Goal: Information Seeking & Learning: Learn about a topic

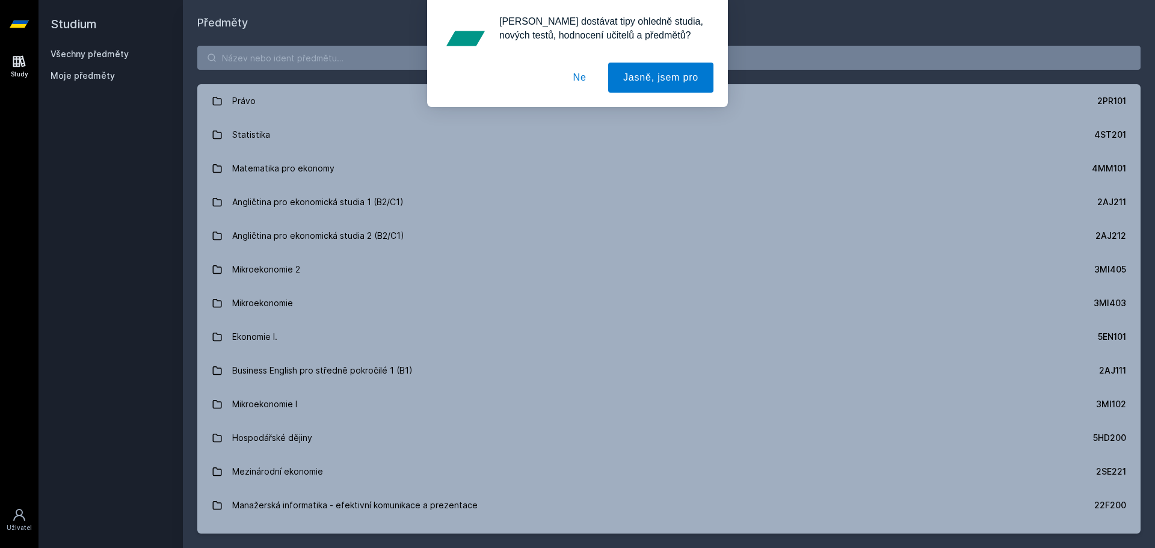
drag, startPoint x: 331, startPoint y: 65, endPoint x: 326, endPoint y: 54, distance: 12.4
click at [326, 54] on div "[PERSON_NAME] dostávat tipy ohledně studia, nových testů, hodnocení učitelů a p…" at bounding box center [577, 53] width 1155 height 107
drag, startPoint x: 568, startPoint y: 82, endPoint x: 562, endPoint y: 78, distance: 7.7
click at [569, 81] on button "Ne" at bounding box center [579, 78] width 43 height 30
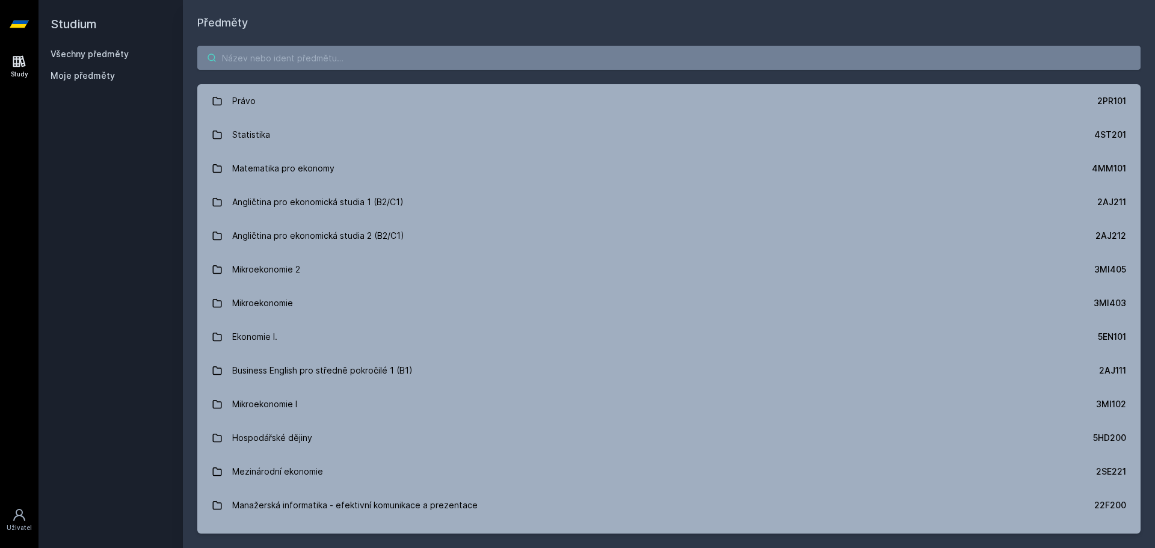
click at [300, 69] on input "search" at bounding box center [669, 58] width 944 height 24
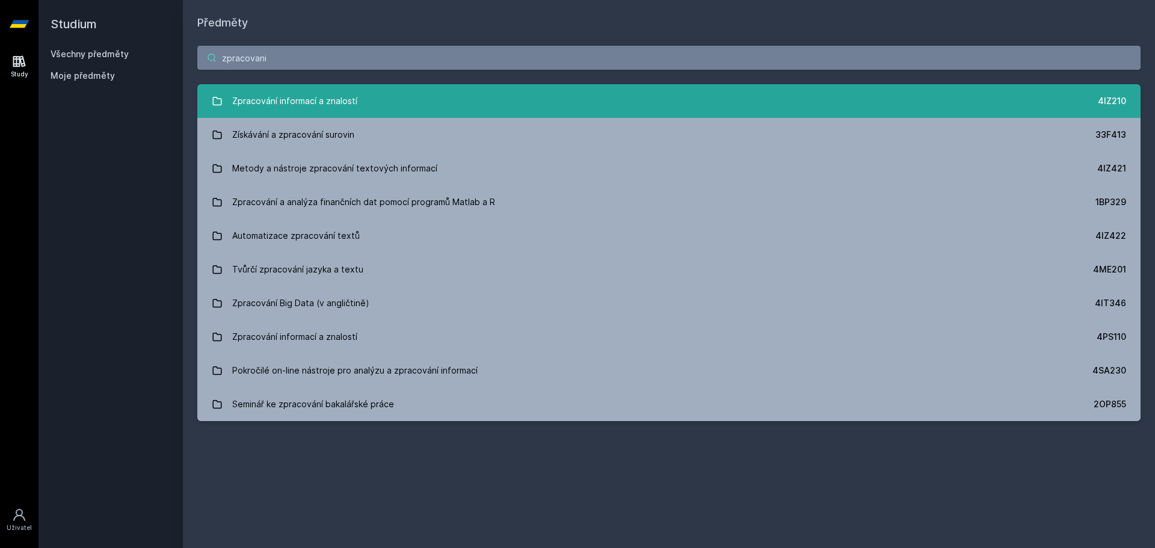
type input "zpracovani"
click at [334, 86] on link "Zpracování informací a znalostí 4IZ210" at bounding box center [669, 101] width 944 height 34
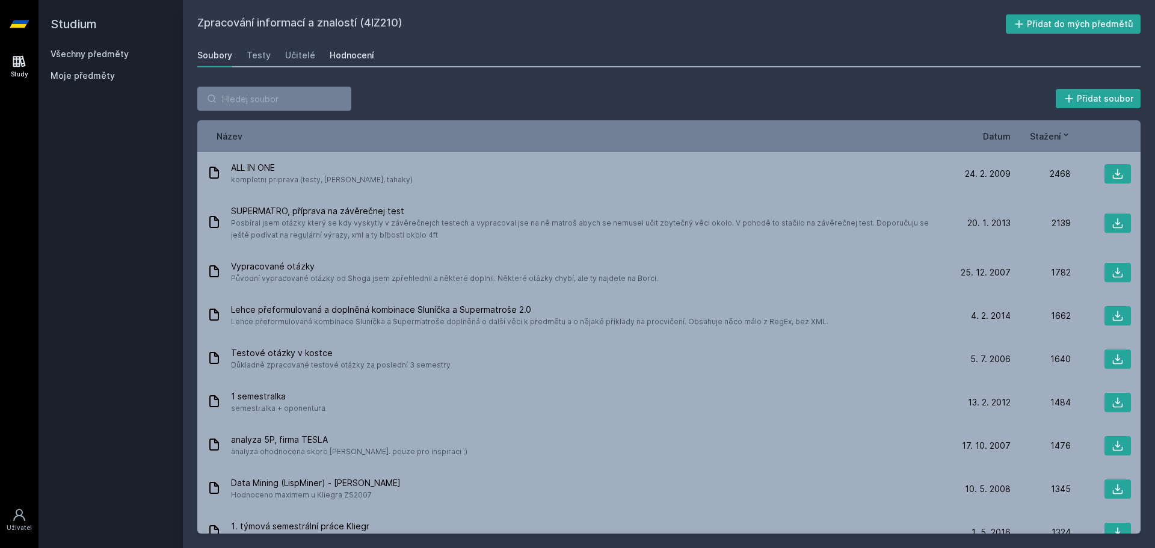
click at [350, 55] on div "Hodnocení" at bounding box center [352, 55] width 45 height 12
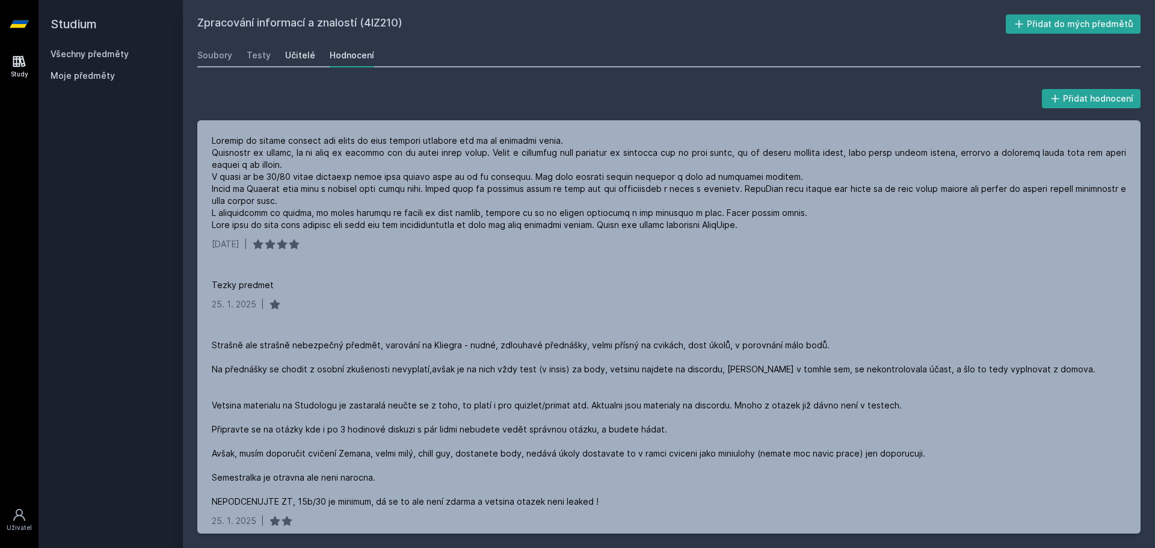
click at [297, 59] on div "Učitelé" at bounding box center [300, 55] width 30 height 12
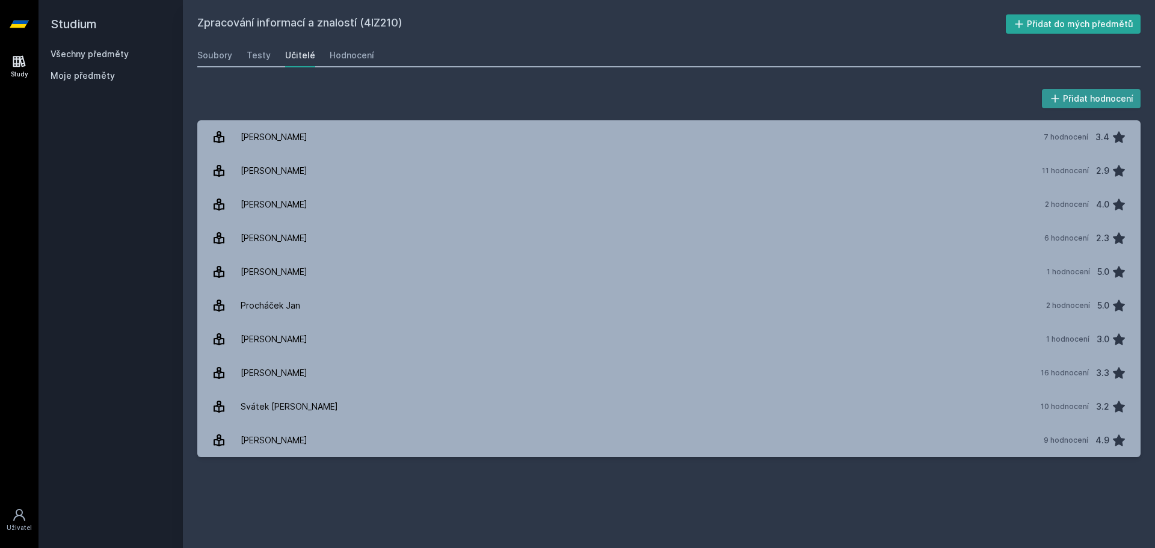
click at [1057, 101] on icon at bounding box center [1055, 98] width 8 height 8
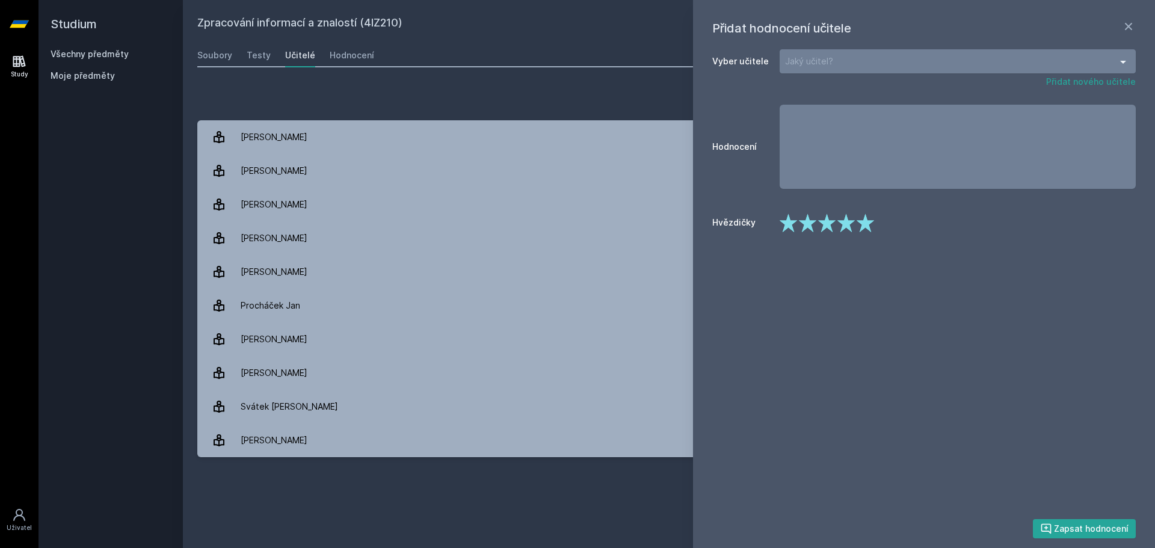
click at [816, 68] on div "Jaký učitel?" at bounding box center [958, 61] width 356 height 24
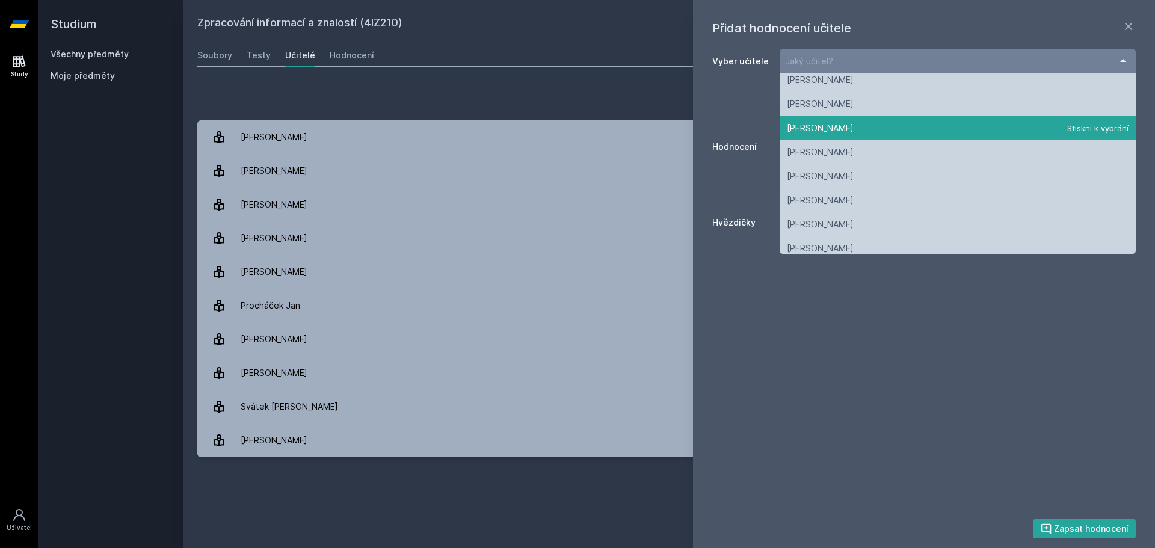
scroll to position [60, 0]
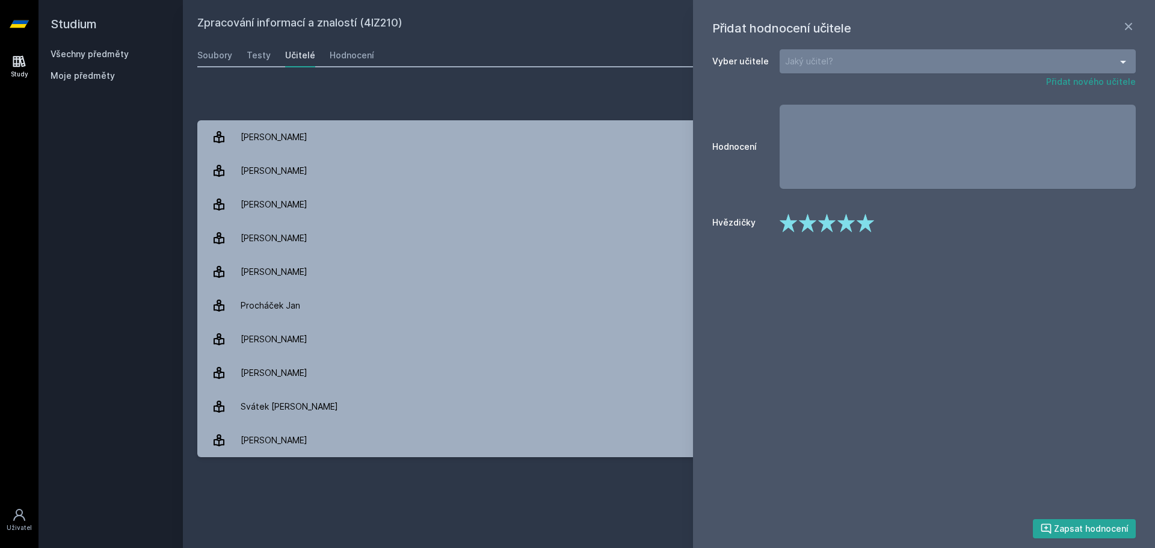
click at [531, 81] on div "Přidat hodnocení Přidat hodnocení učitele Vyber učitele Jaký učitel? [PERSON_NA…" at bounding box center [669, 272] width 972 height 400
click at [309, 53] on div "Učitelé" at bounding box center [300, 55] width 30 height 12
click at [109, 58] on link "Všechny předměty" at bounding box center [90, 54] width 78 height 10
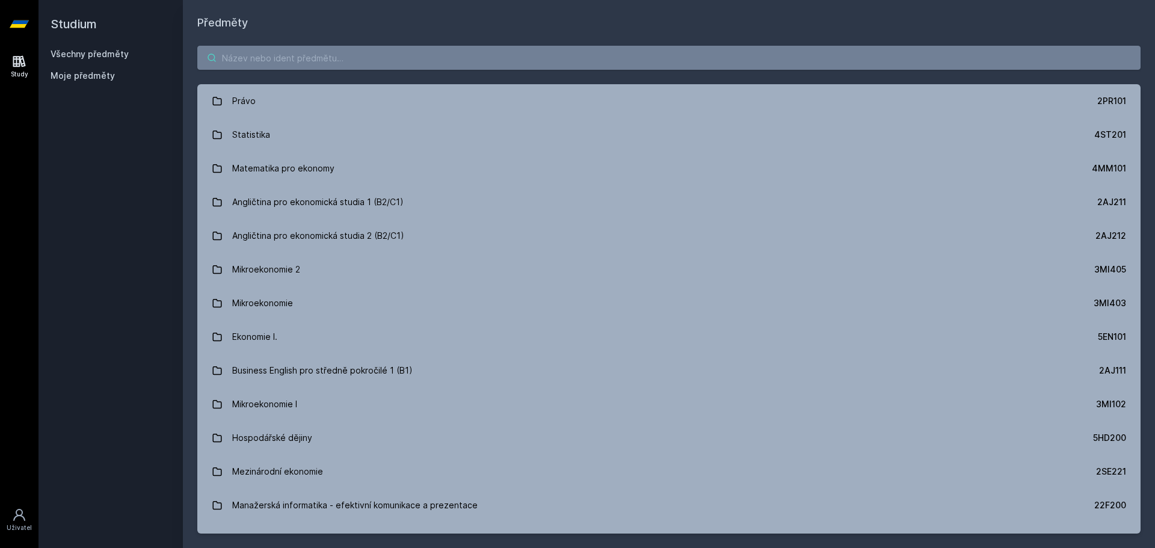
click at [276, 60] on input "search" at bounding box center [669, 58] width 944 height 24
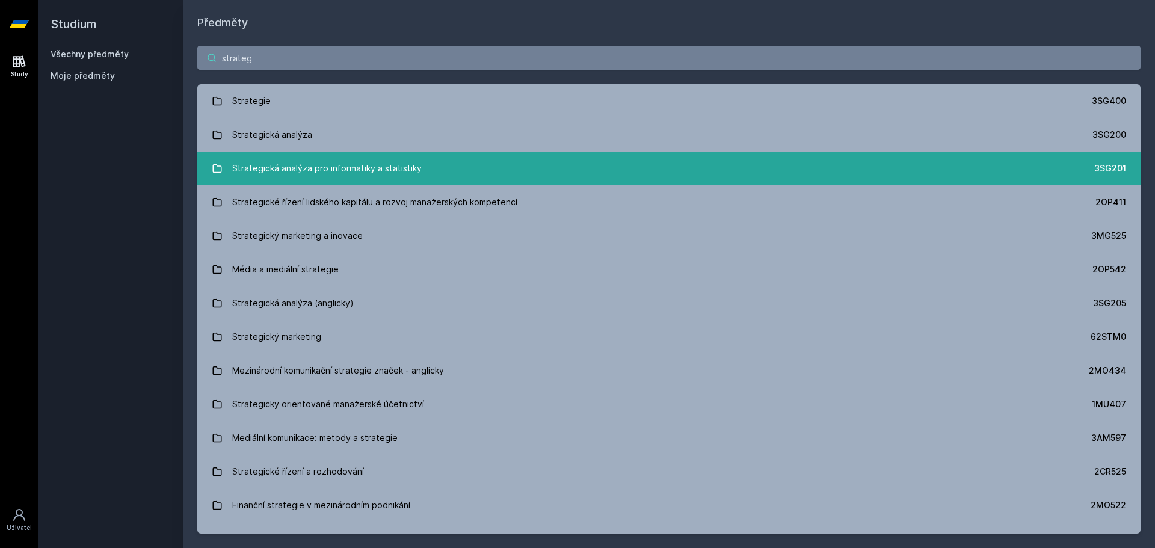
type input "strateg"
click at [393, 165] on div "Strategická analýza pro informatiky a statistiky" at bounding box center [327, 168] width 190 height 24
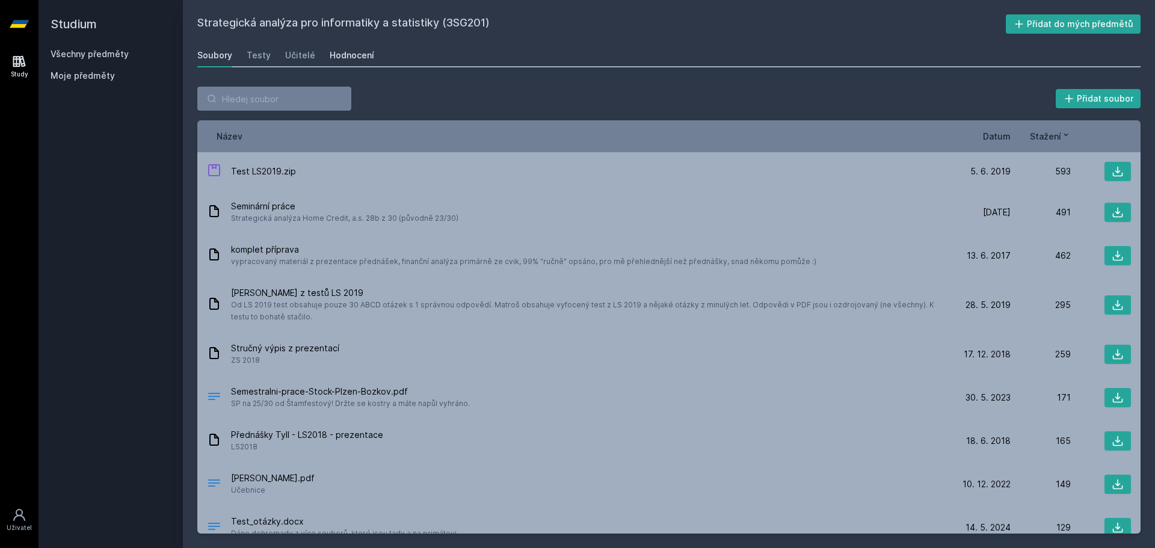
click at [353, 57] on div "Hodnocení" at bounding box center [352, 55] width 45 height 12
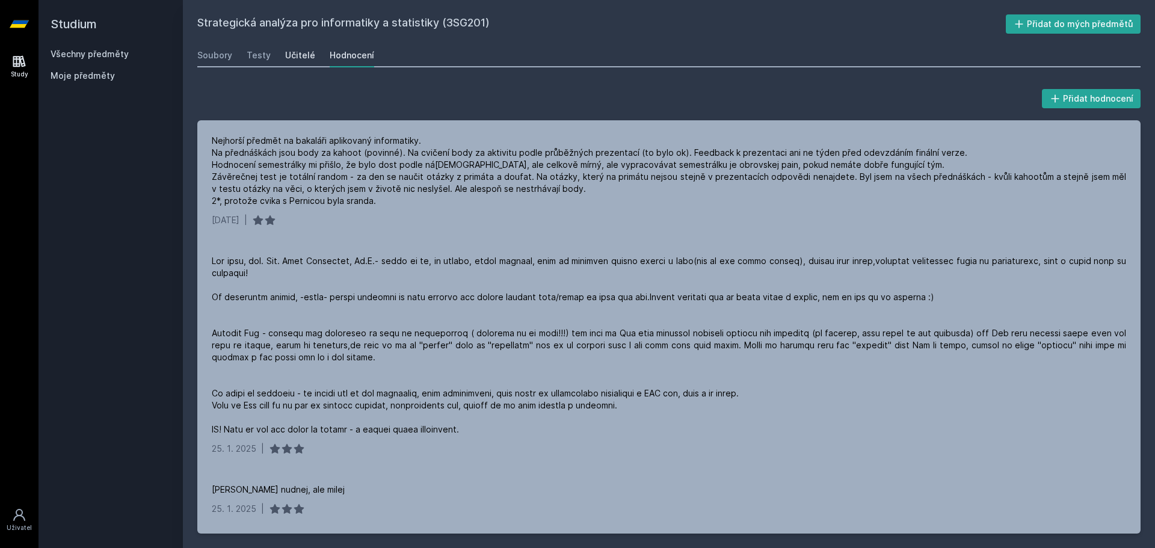
click at [309, 55] on div "Učitelé" at bounding box center [300, 55] width 30 height 12
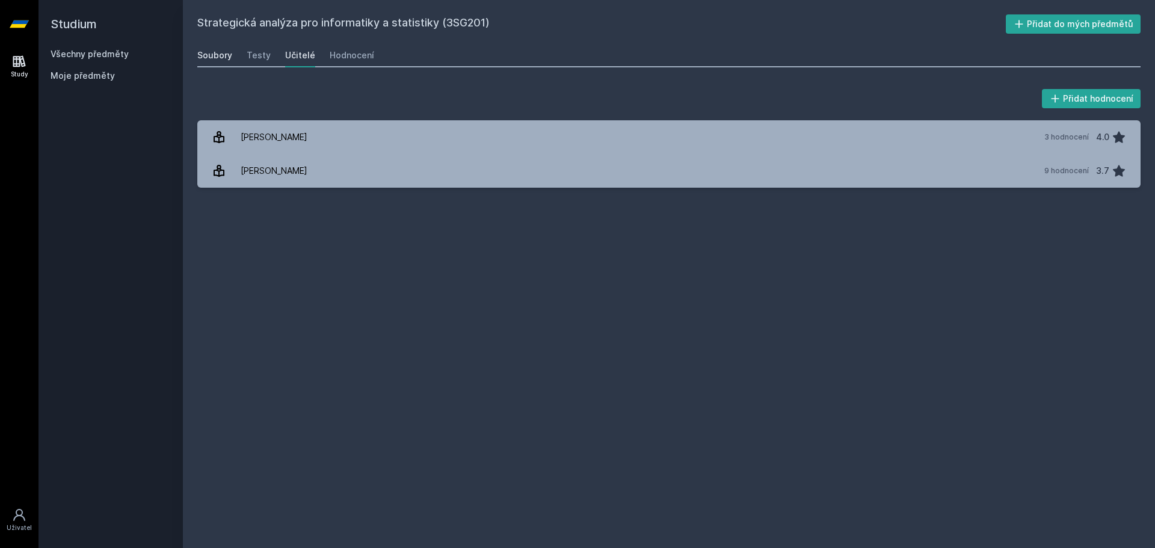
click at [229, 46] on link "Soubory" at bounding box center [214, 55] width 35 height 24
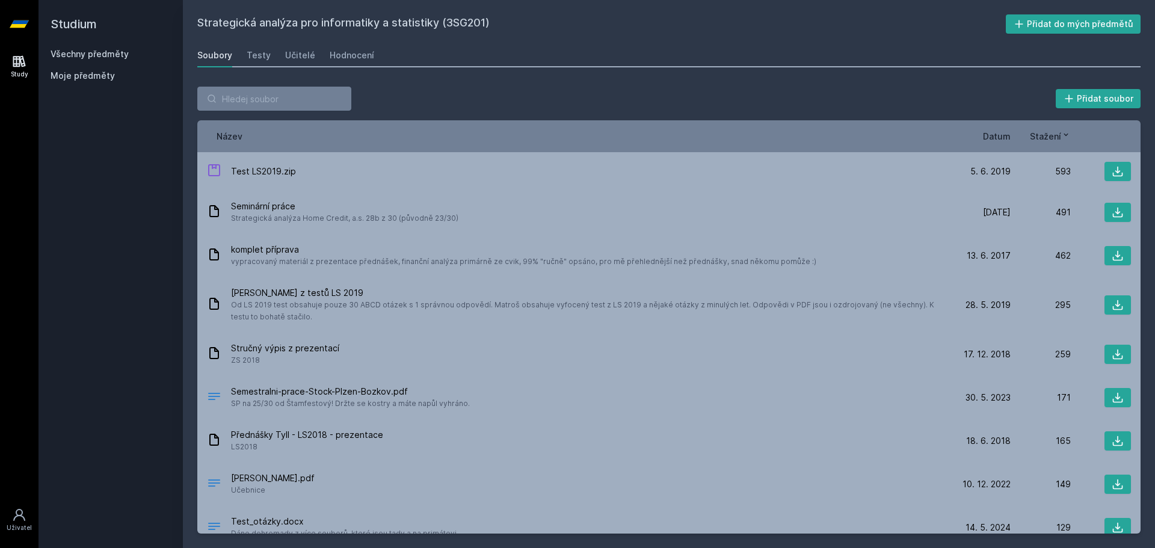
click at [86, 51] on link "Všechny předměty" at bounding box center [90, 54] width 78 height 10
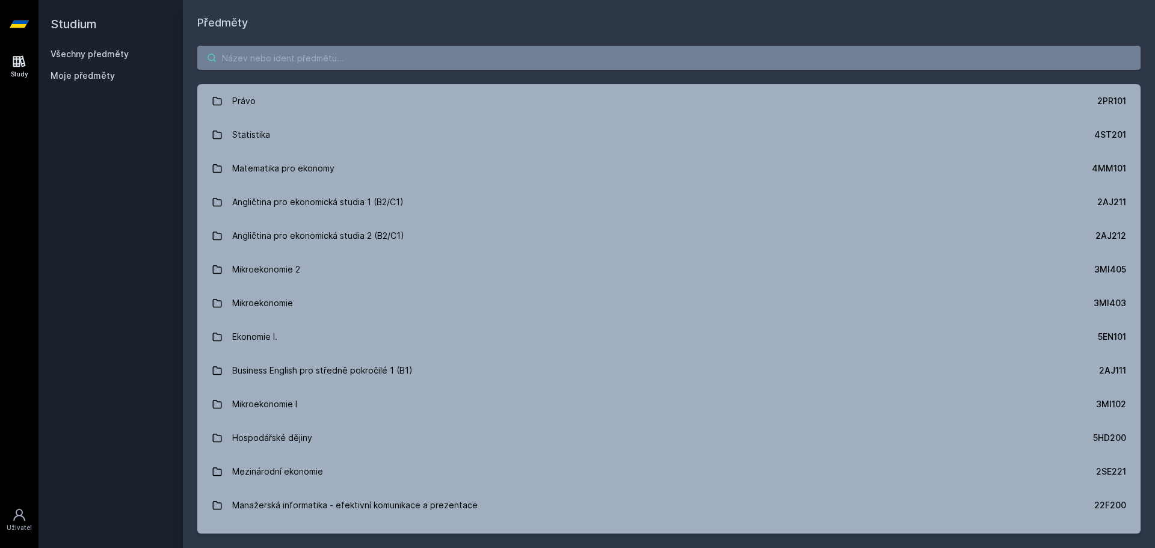
click at [276, 69] on input "search" at bounding box center [669, 58] width 944 height 24
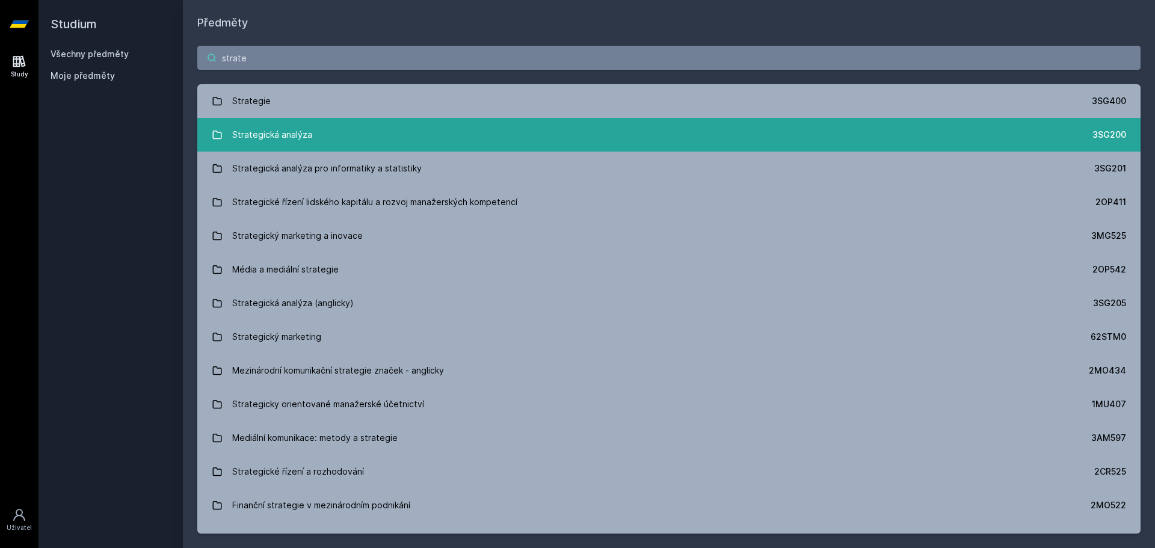
type input "strate"
click at [346, 134] on link "Strategická analýza 3SG200" at bounding box center [669, 135] width 944 height 34
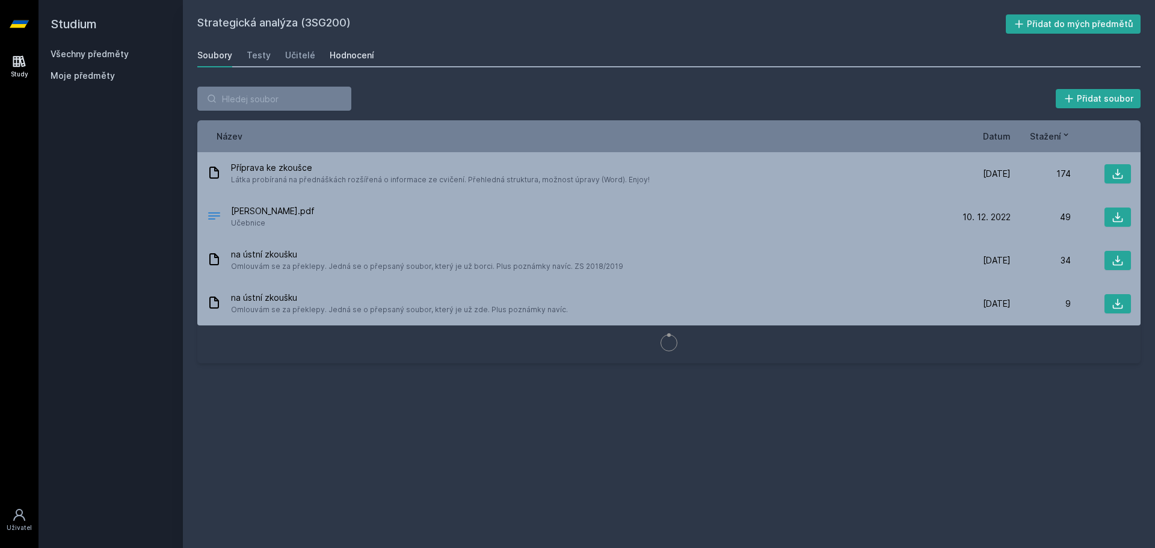
click at [368, 49] on link "Hodnocení" at bounding box center [352, 55] width 45 height 24
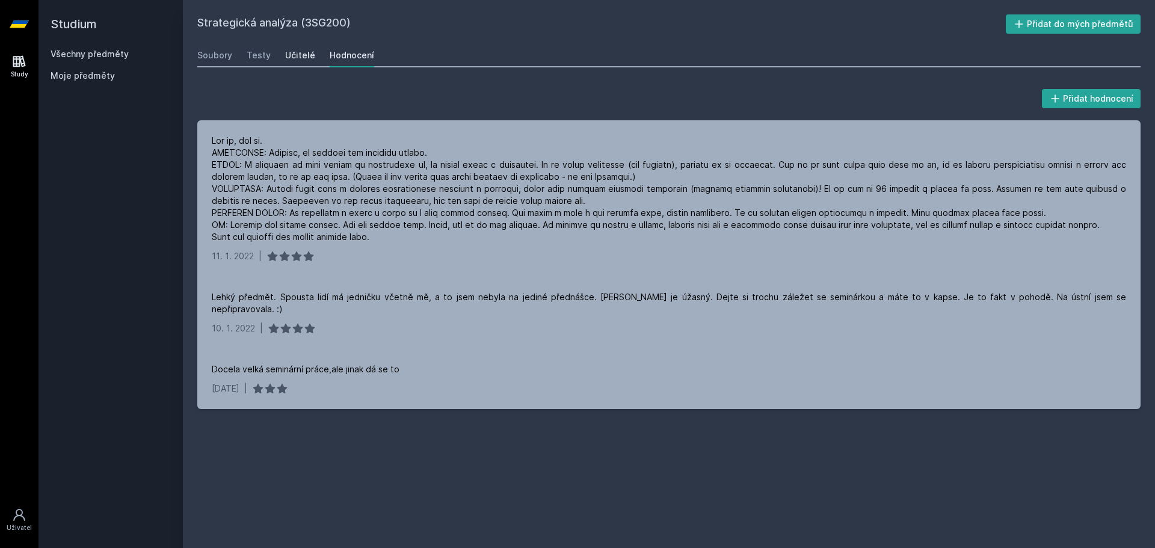
click at [293, 57] on div "Učitelé" at bounding box center [300, 55] width 30 height 12
